Goal: Task Accomplishment & Management: Manage account settings

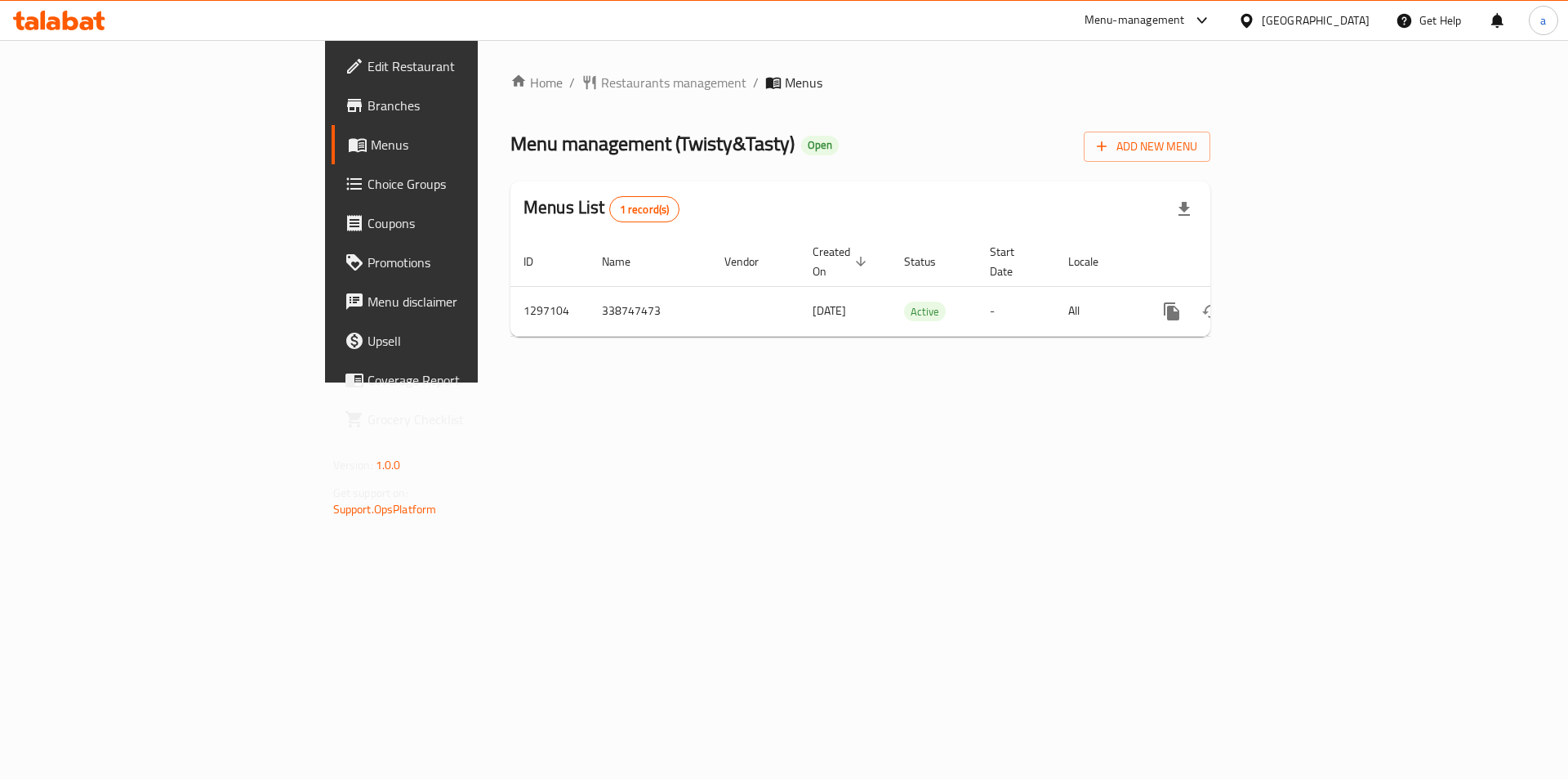
click at [368, 192] on span "Choice Groups" at bounding box center [470, 184] width 206 height 20
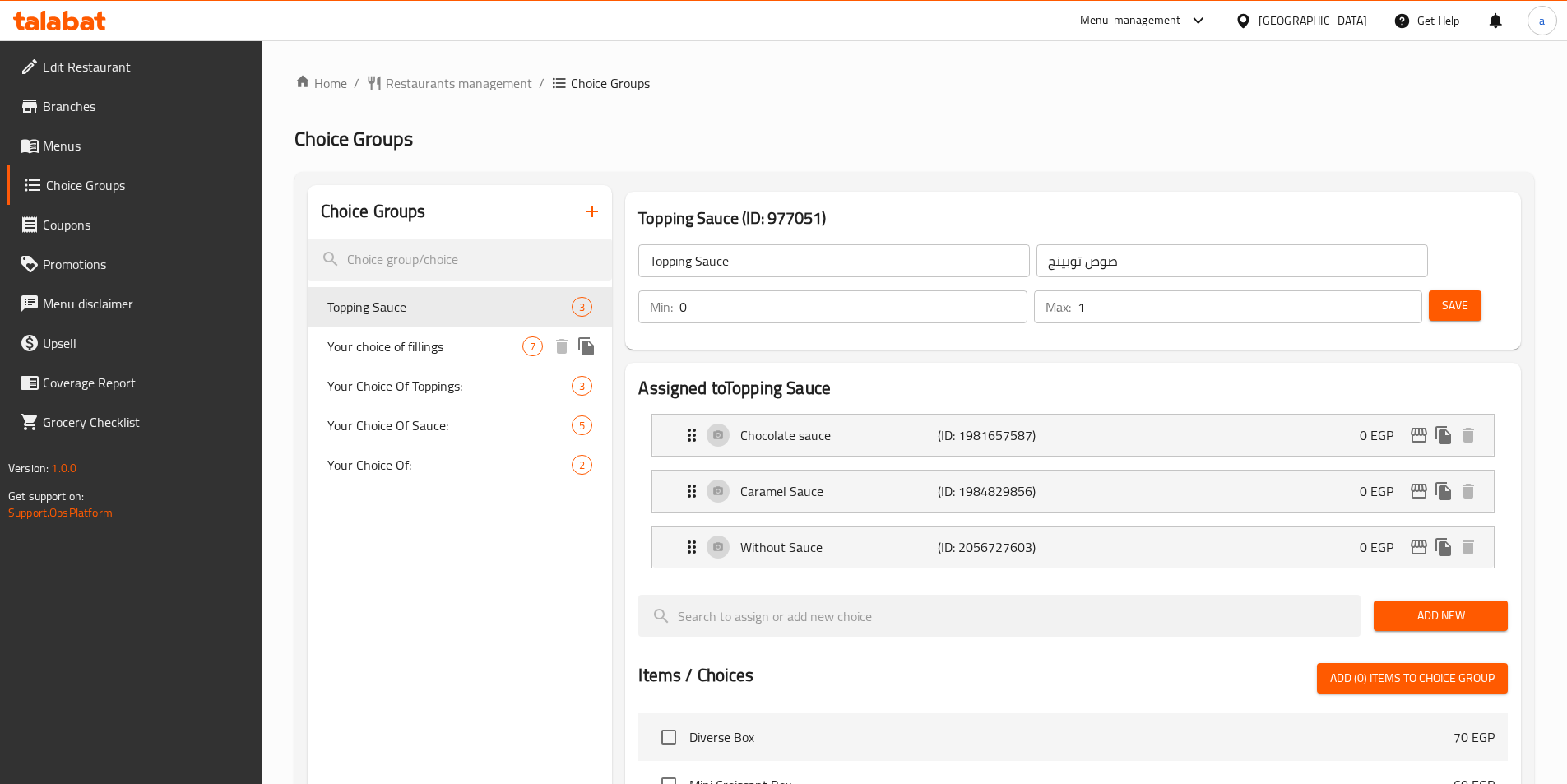
click at [373, 356] on span "Your choice of fillings" at bounding box center [426, 347] width 196 height 20
type input "Your choice of fillings"
type input "اختيارك من الحشوات"
type input "1"
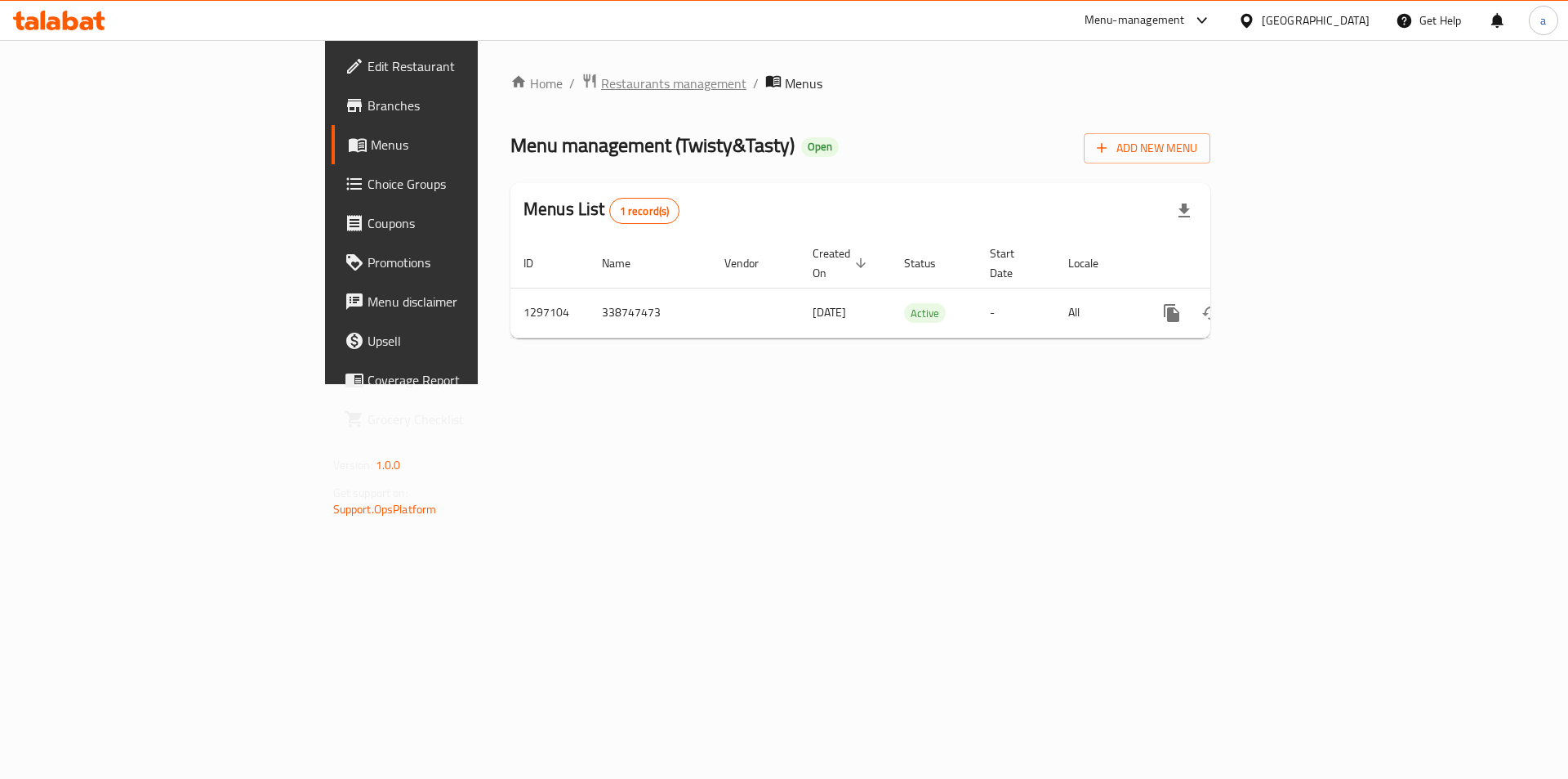
click at [601, 83] on span "Restaurants management" at bounding box center [673, 84] width 145 height 20
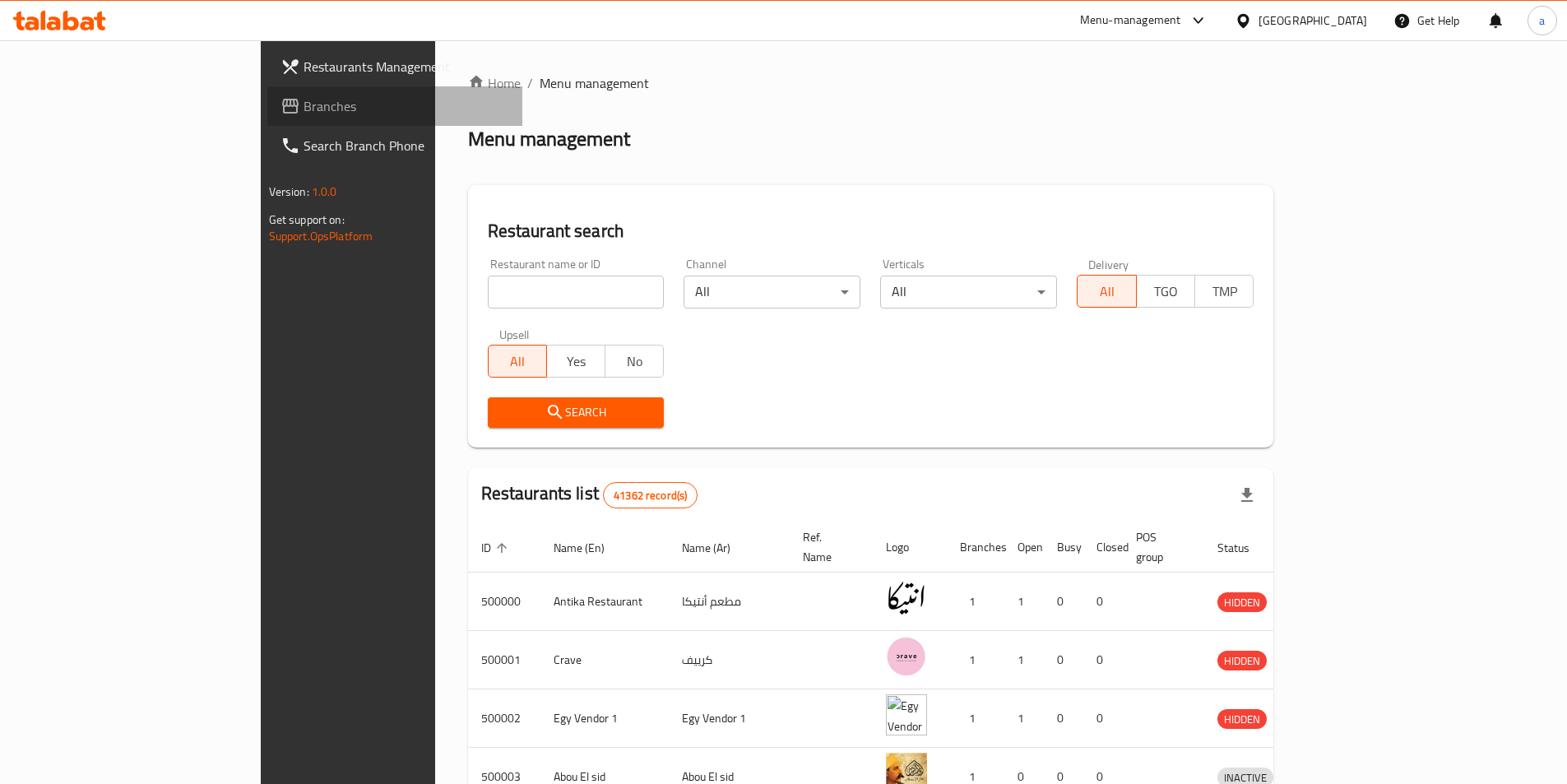
click at [303, 112] on span "Branches" at bounding box center [406, 106] width 206 height 20
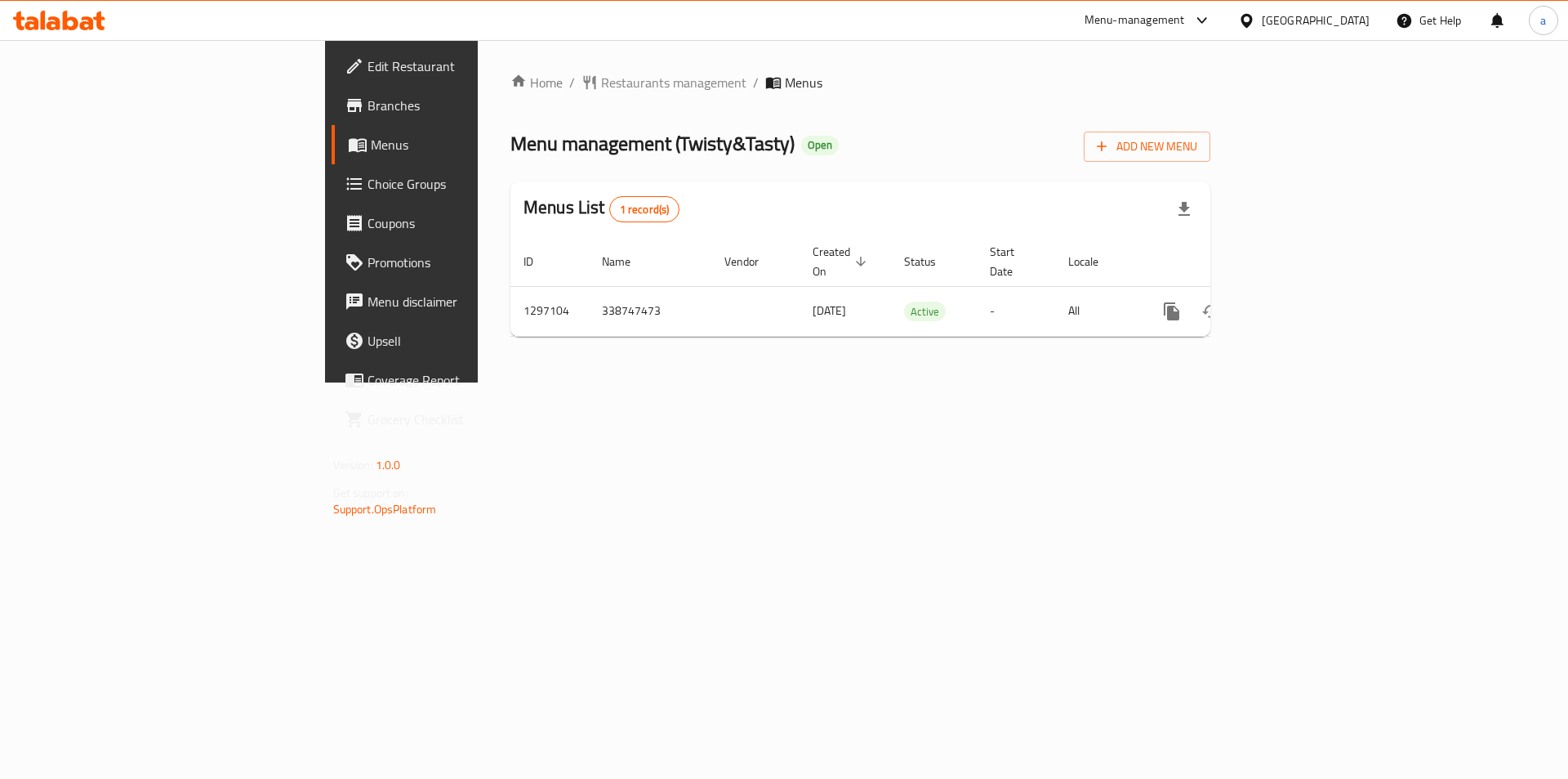
click at [368, 183] on span "Choice Groups" at bounding box center [470, 184] width 206 height 20
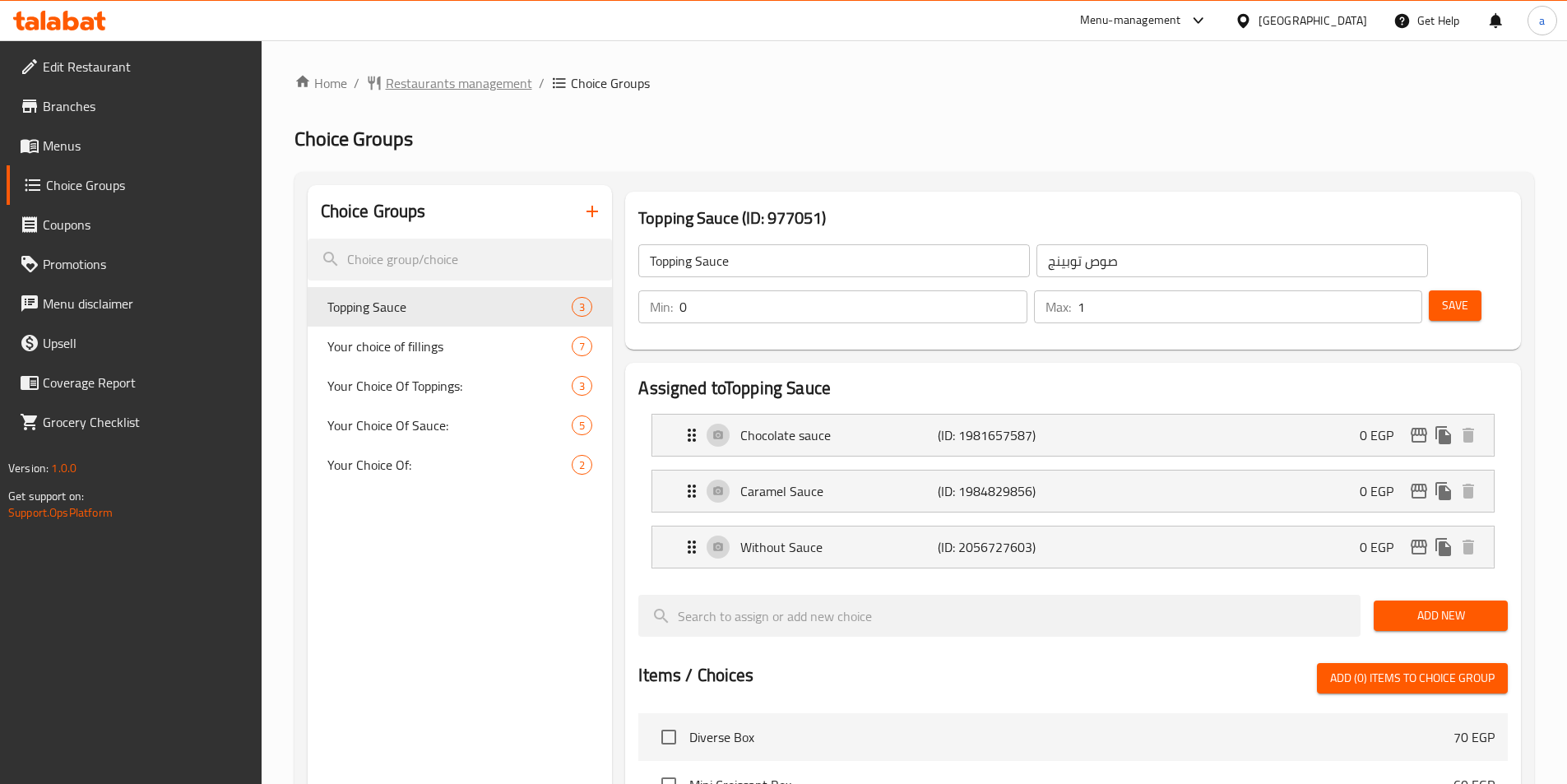
click at [394, 76] on span "Restaurants management" at bounding box center [458, 83] width 146 height 20
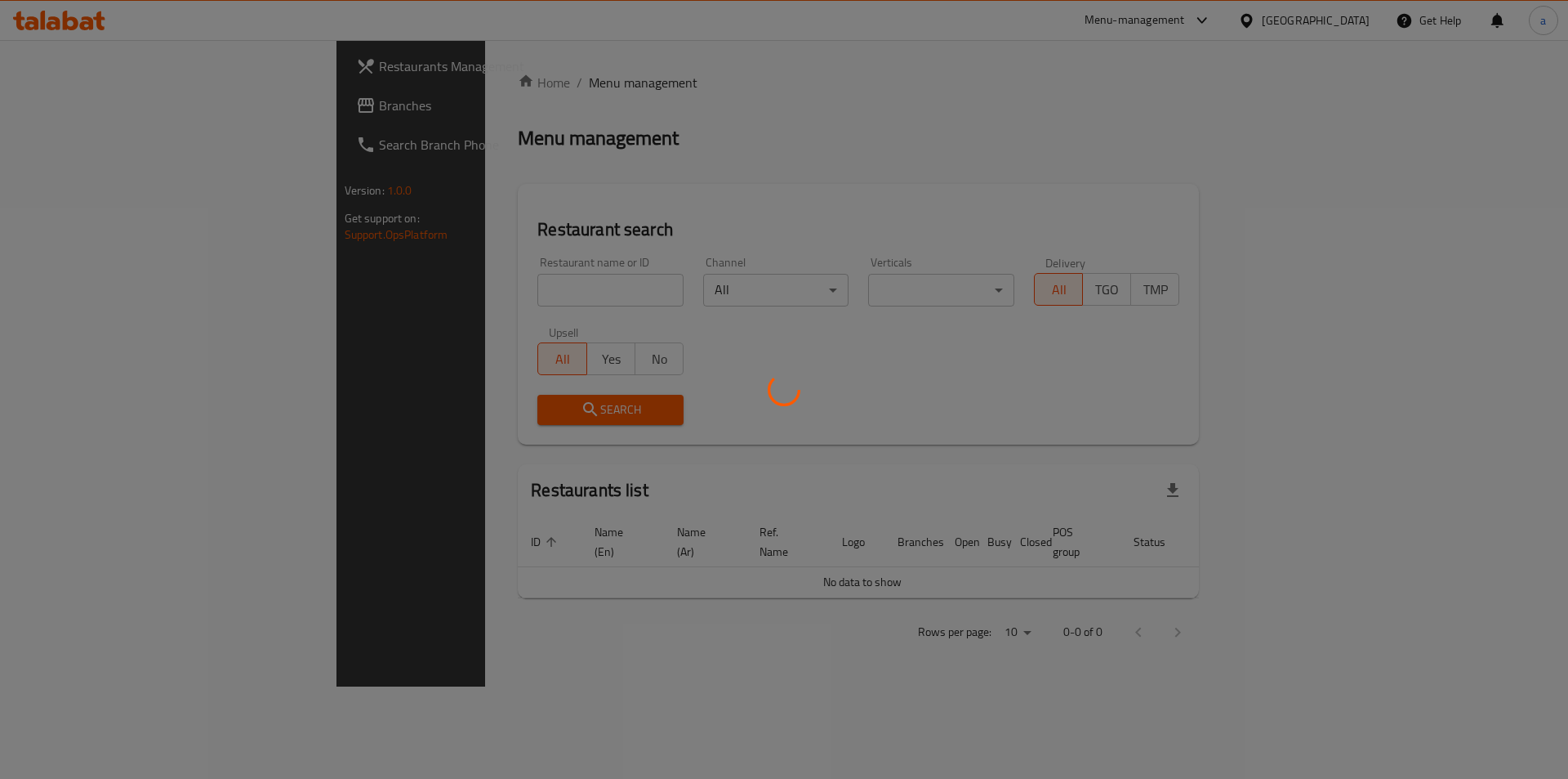
click at [93, 113] on div at bounding box center [784, 390] width 1568 height 779
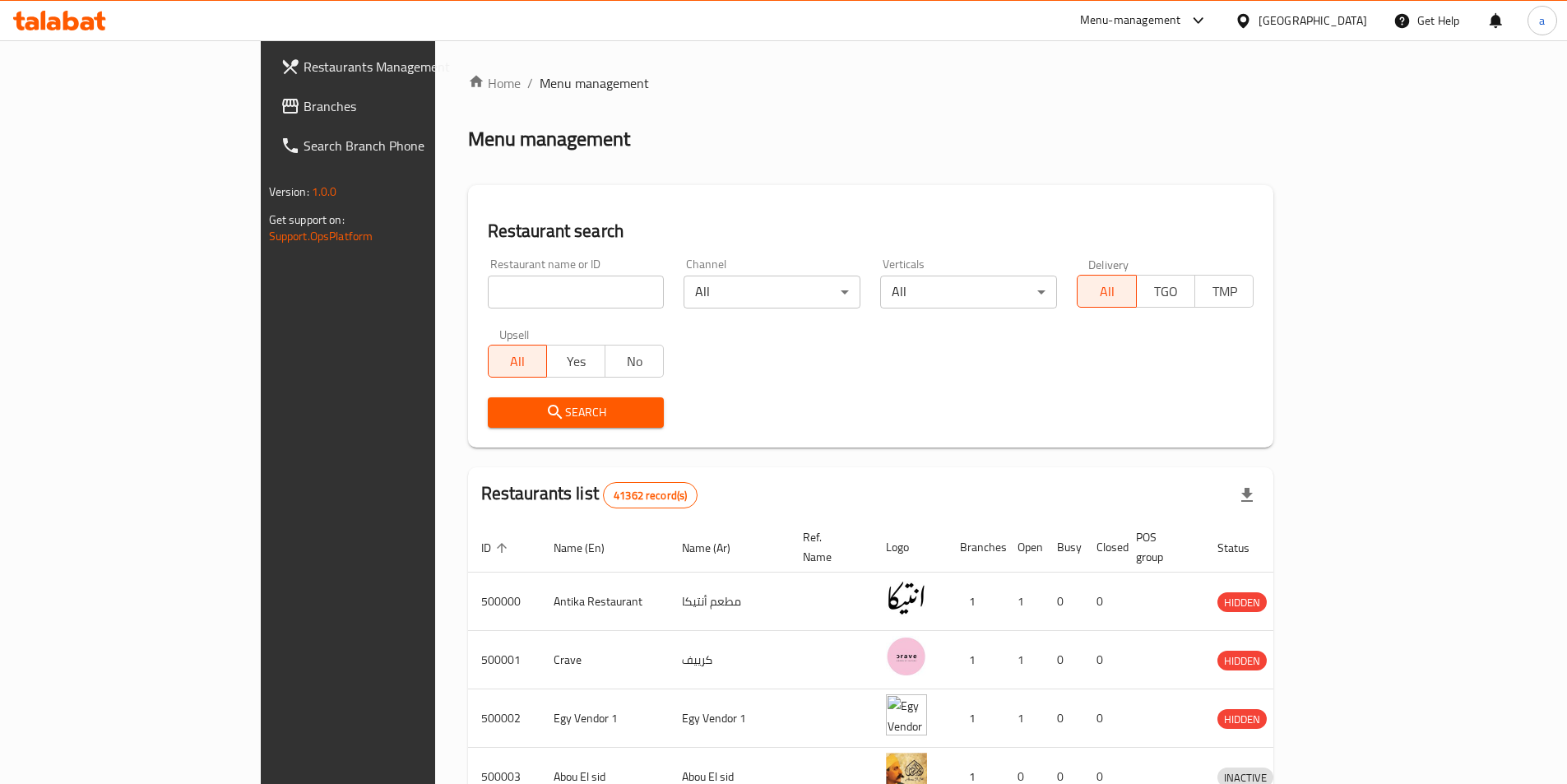
click at [303, 113] on span "Branches" at bounding box center [406, 106] width 206 height 20
